Goal: Information Seeking & Learning: Learn about a topic

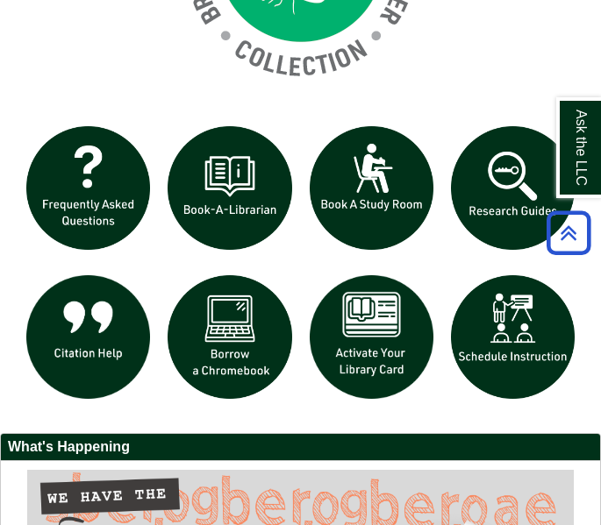
scroll to position [1498, 0]
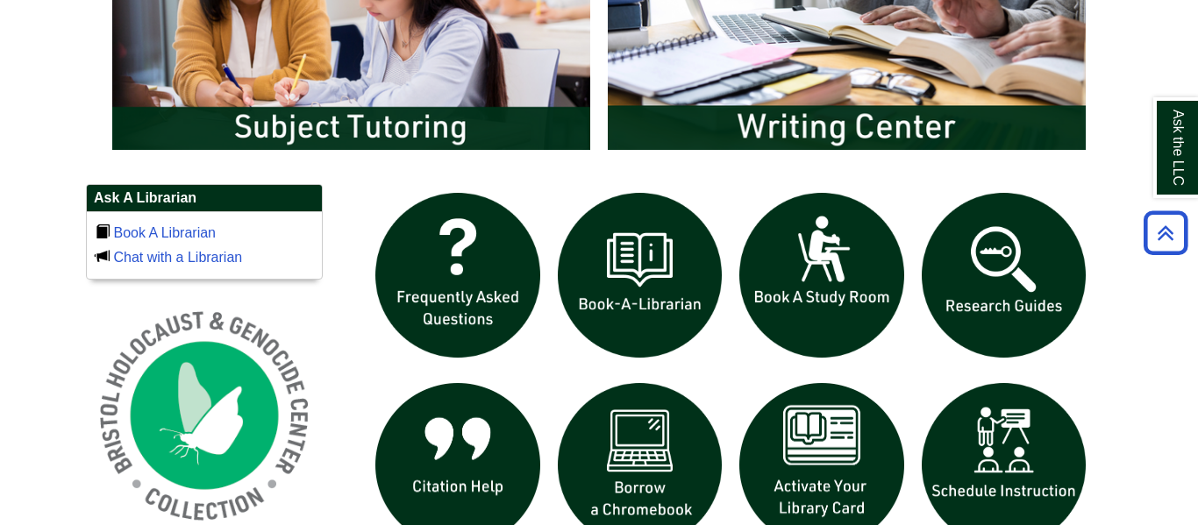
scroll to position [1058, 0]
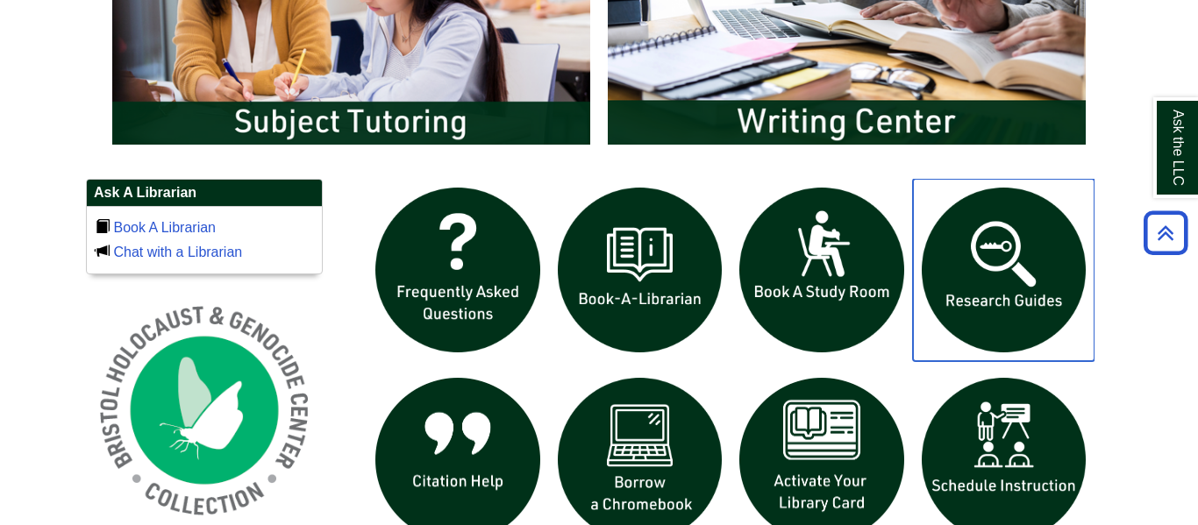
click at [975, 296] on img "slideshow" at bounding box center [1004, 270] width 182 height 182
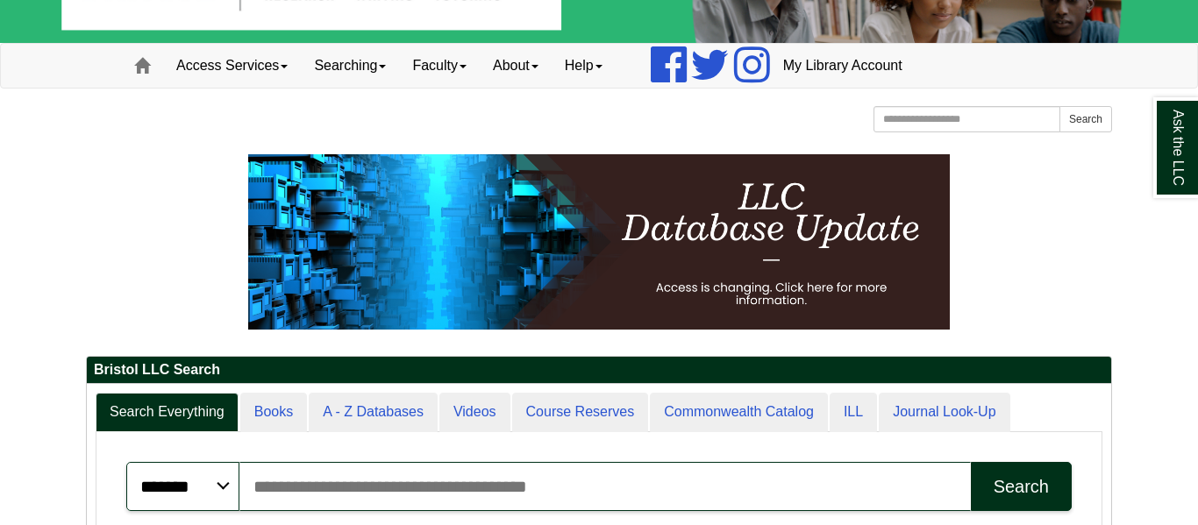
scroll to position [210, 1024]
click at [426, 469] on input "Search articles, books, journals & more" at bounding box center [604, 486] width 731 height 49
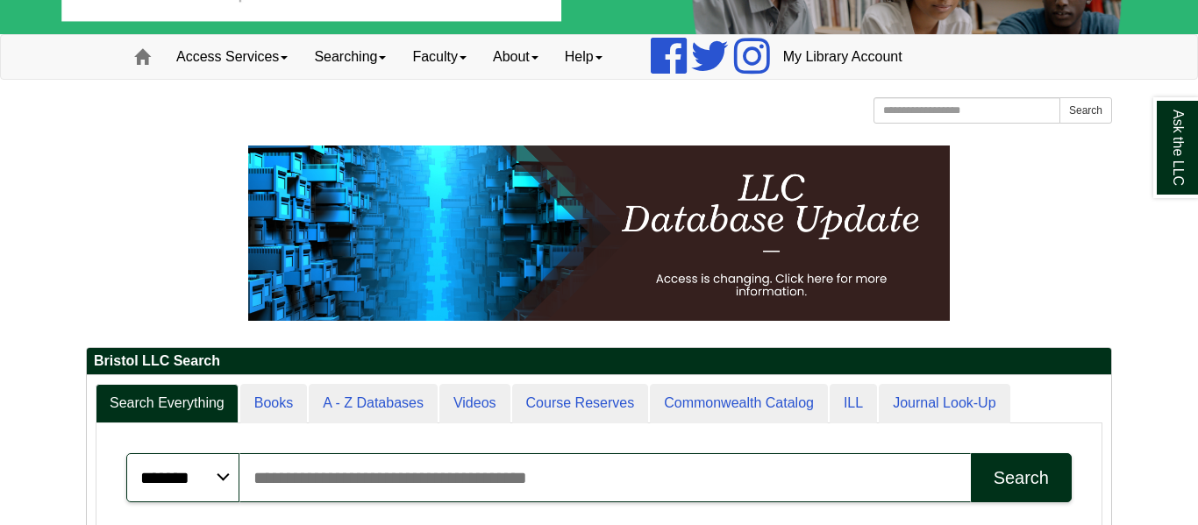
paste input "**********"
type input "**********"
click at [971, 453] on button "Search" at bounding box center [1021, 477] width 101 height 49
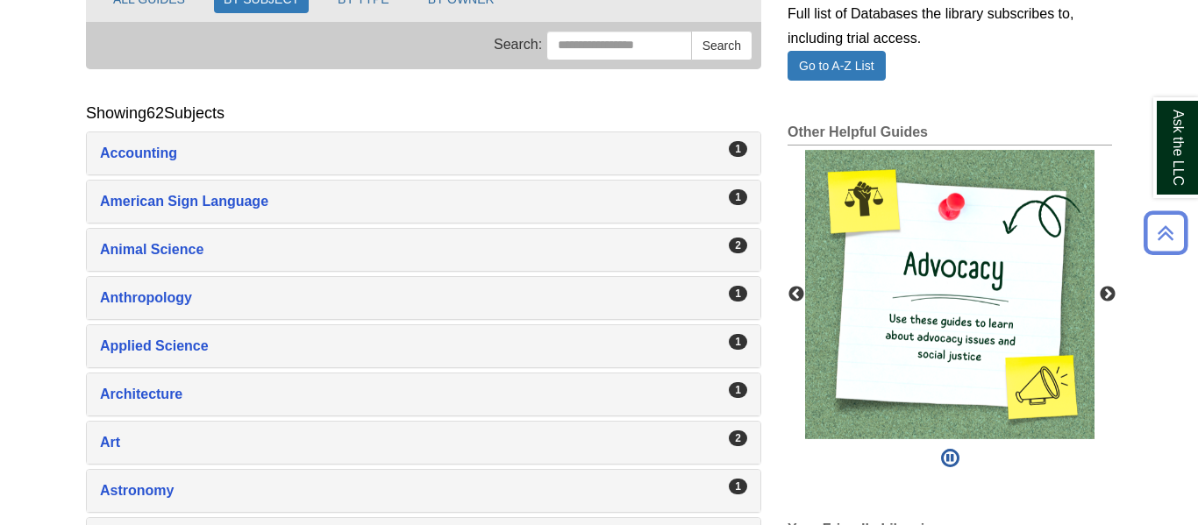
scroll to position [265, 0]
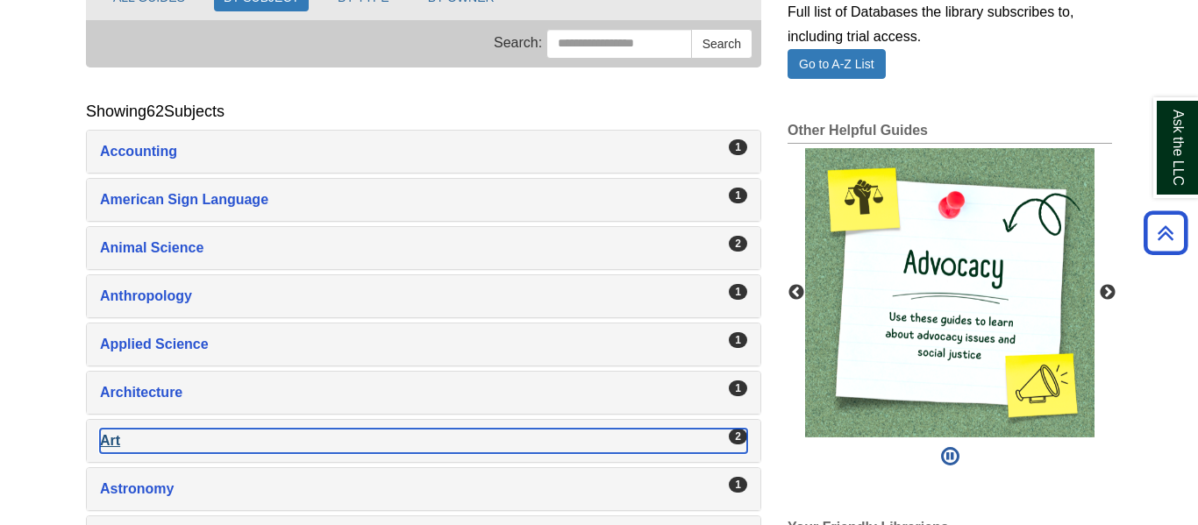
click at [196, 452] on div "Art , 2 guides" at bounding box center [423, 441] width 647 height 25
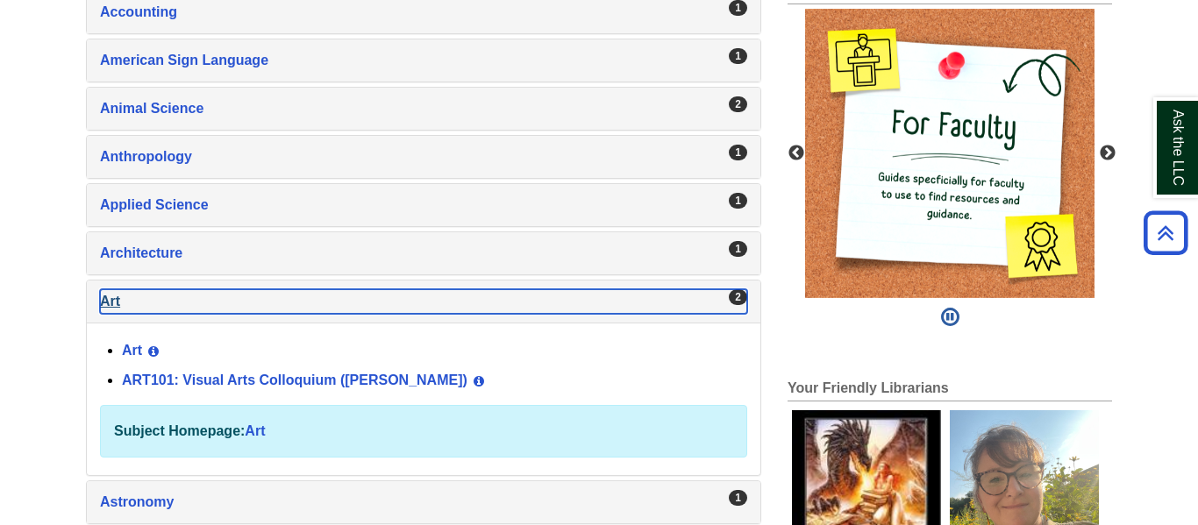
scroll to position [405, 0]
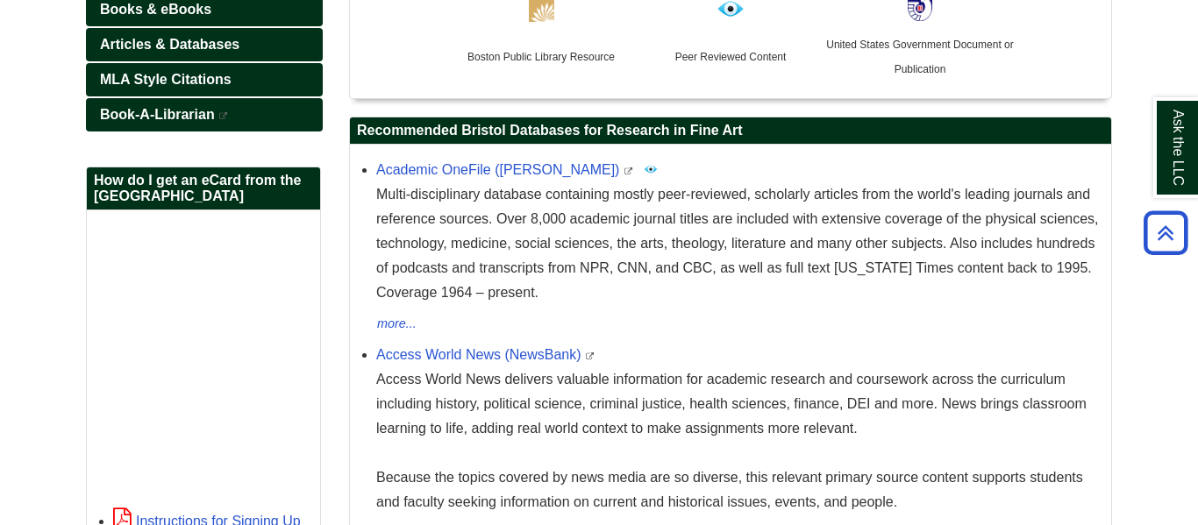
scroll to position [304, 0]
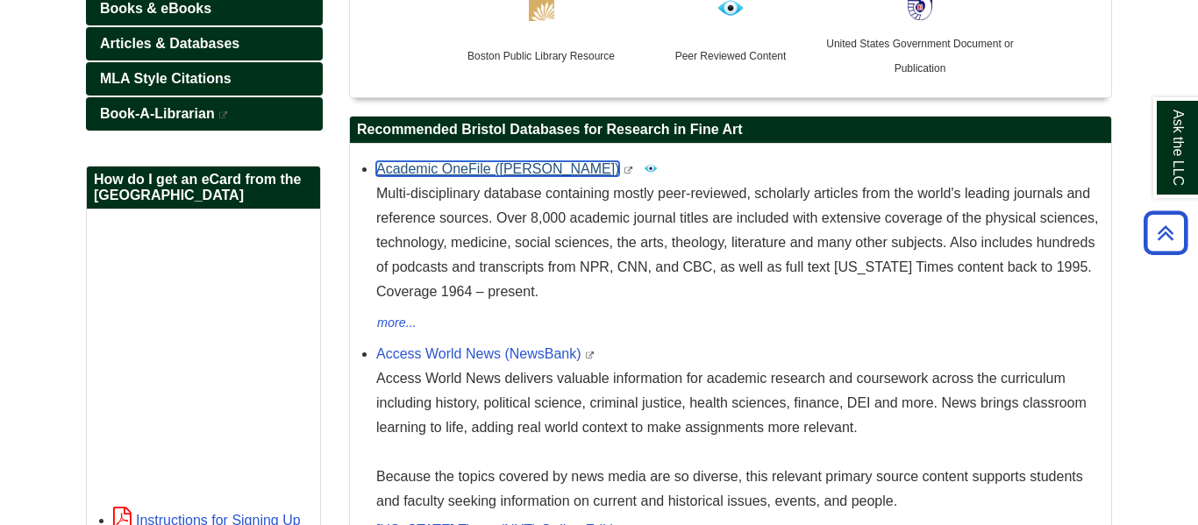
click at [502, 176] on link "Academic OneFile (Gale)" at bounding box center [497, 168] width 243 height 15
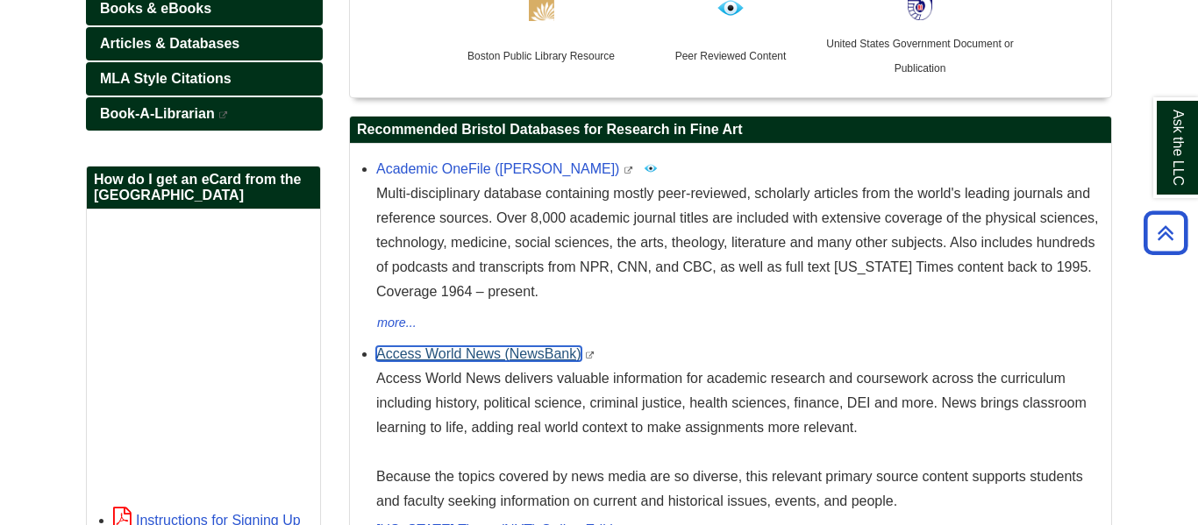
click at [429, 360] on link "Access World News (NewsBank)" at bounding box center [478, 353] width 205 height 15
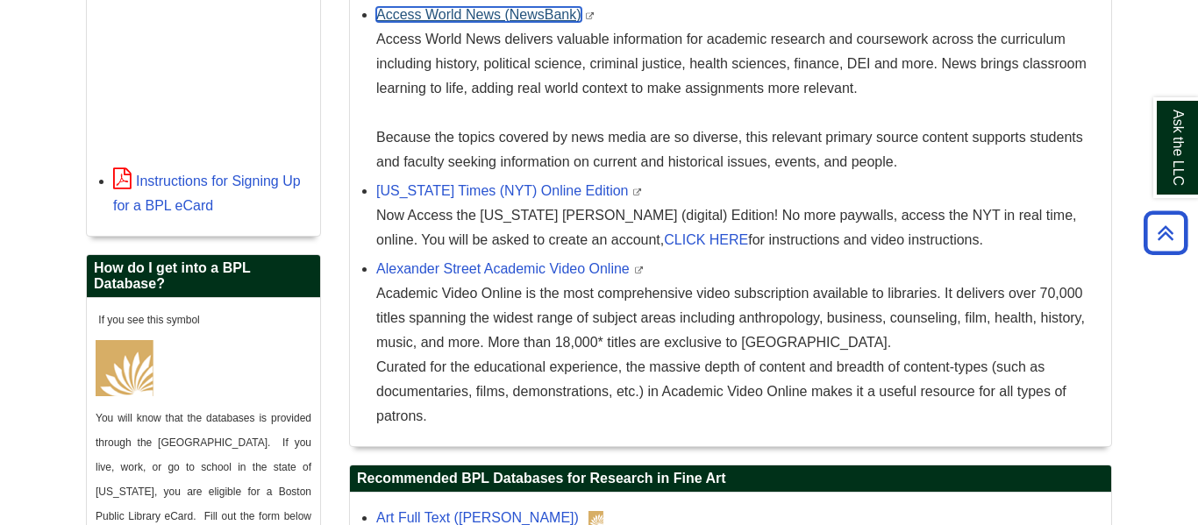
scroll to position [644, 0]
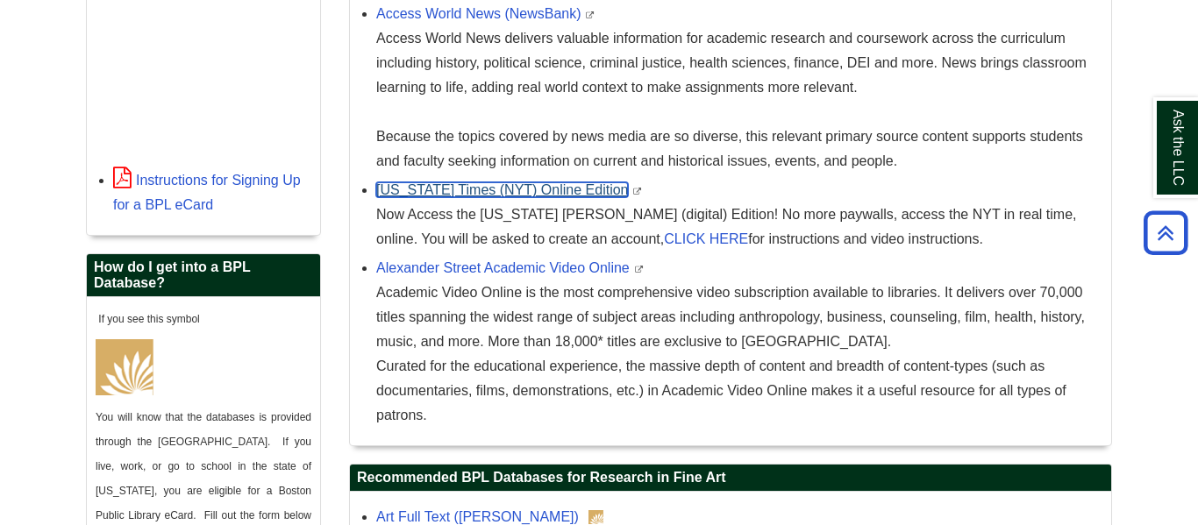
click at [503, 197] on link "New York Times (NYT) Online Edition" at bounding box center [502, 189] width 252 height 15
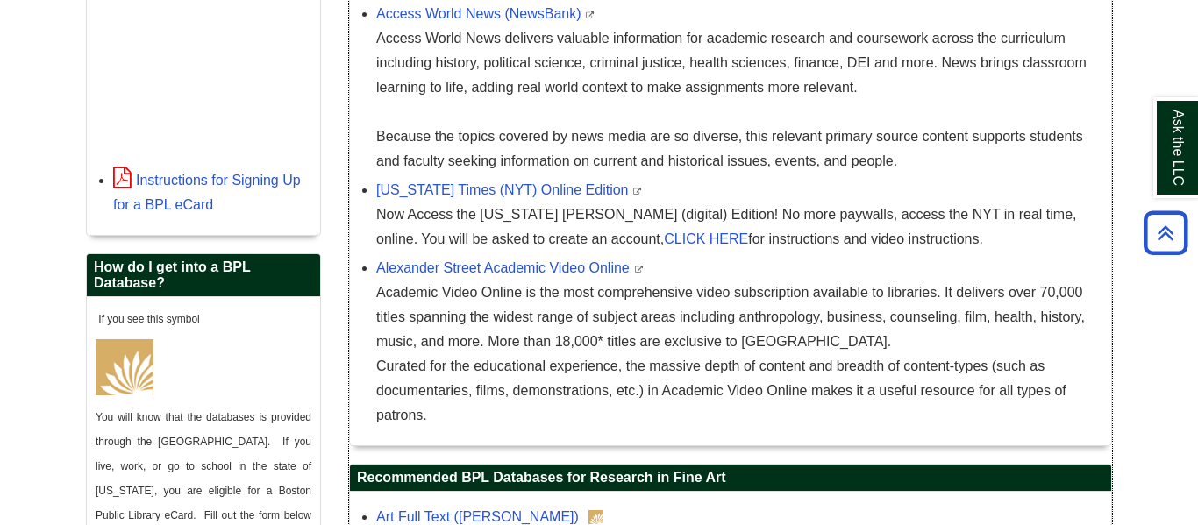
click at [679, 320] on div "Academic Video Online is the most comprehensive video subscription available to…" at bounding box center [739, 354] width 726 height 147
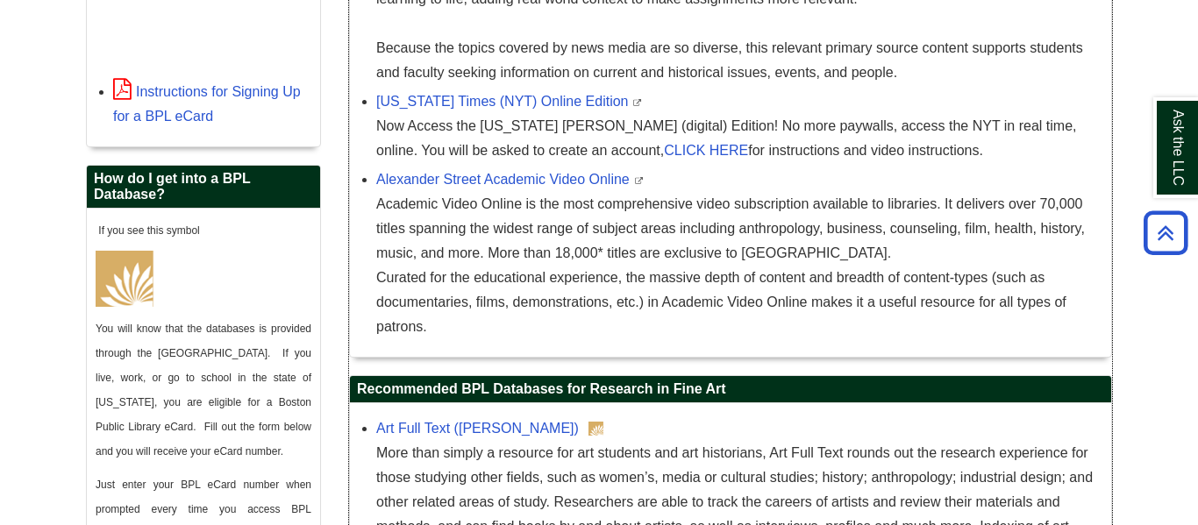
scroll to position [732, 0]
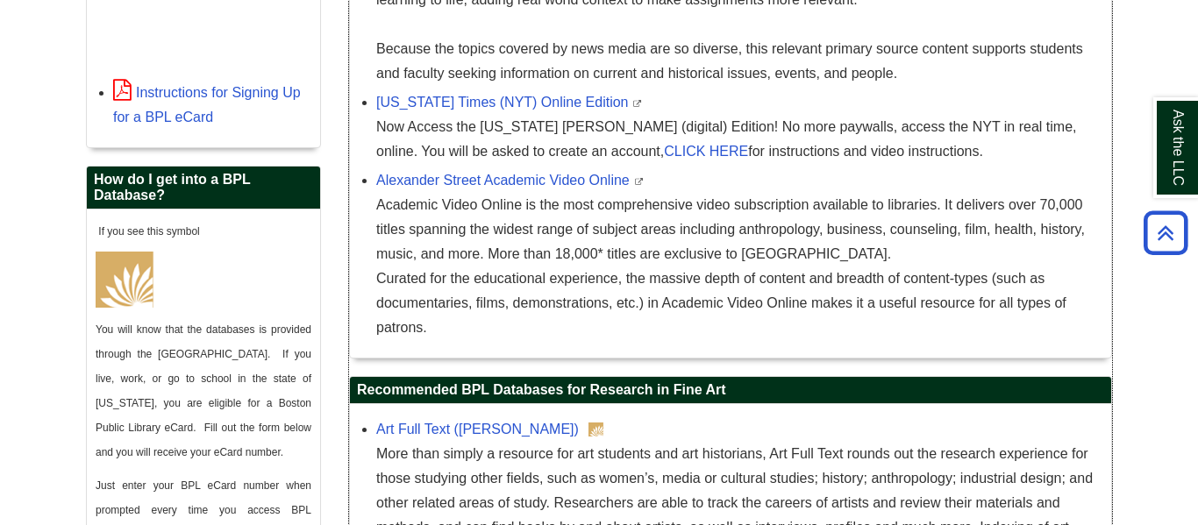
click at [679, 320] on div "Academic Video Online is the most comprehensive video subscription available to…" at bounding box center [739, 266] width 726 height 147
